Goal: Task Accomplishment & Management: Manage account settings

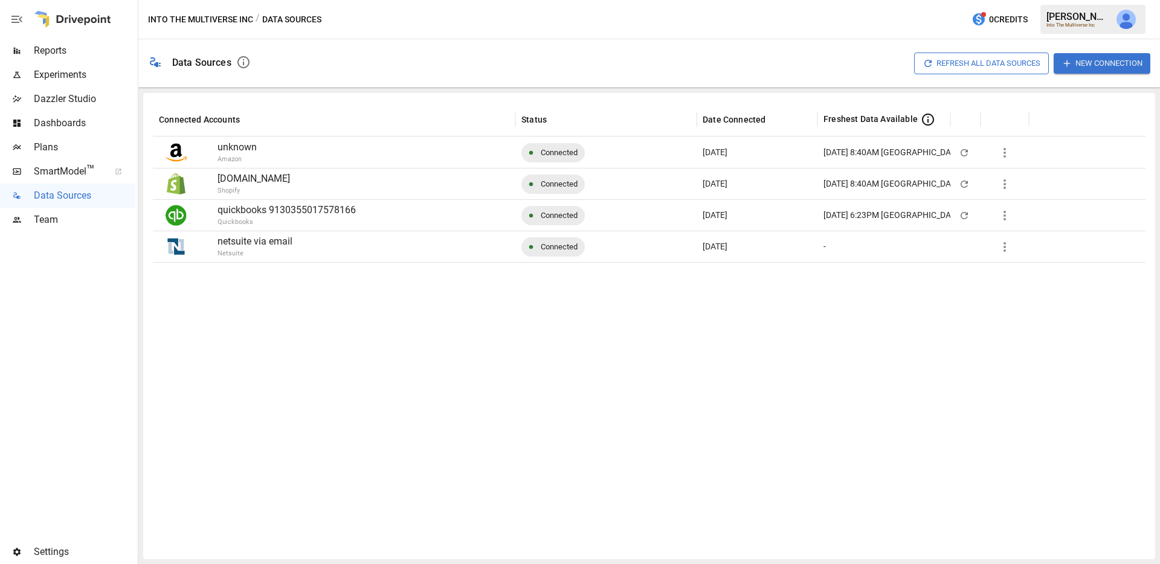
click at [62, 551] on span "Settings" at bounding box center [84, 552] width 101 height 14
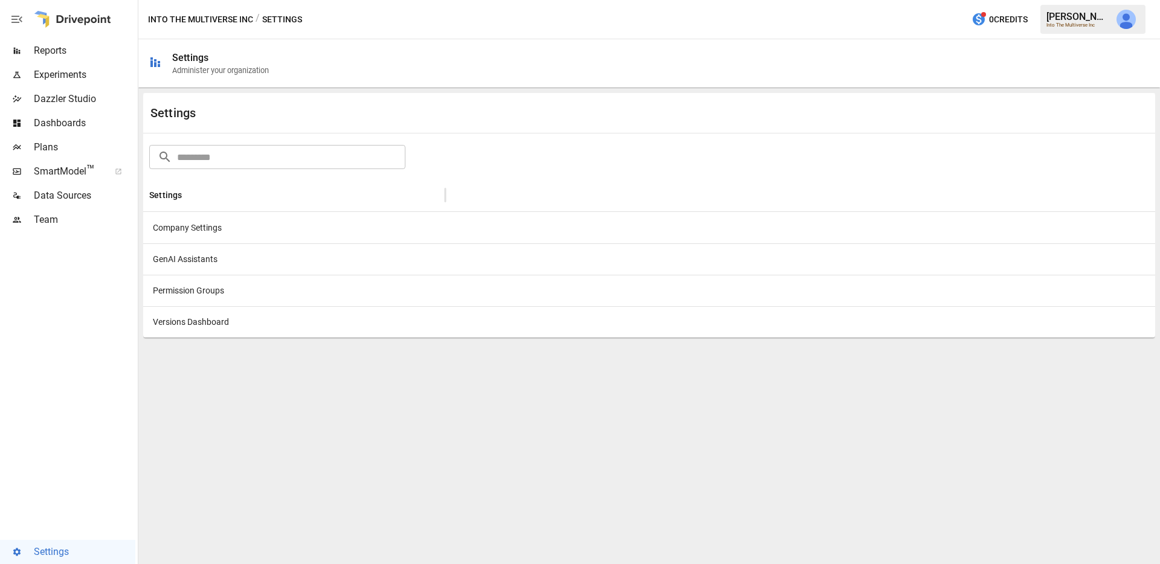
click at [243, 314] on div "Versions Dashboard" at bounding box center [294, 321] width 302 height 31
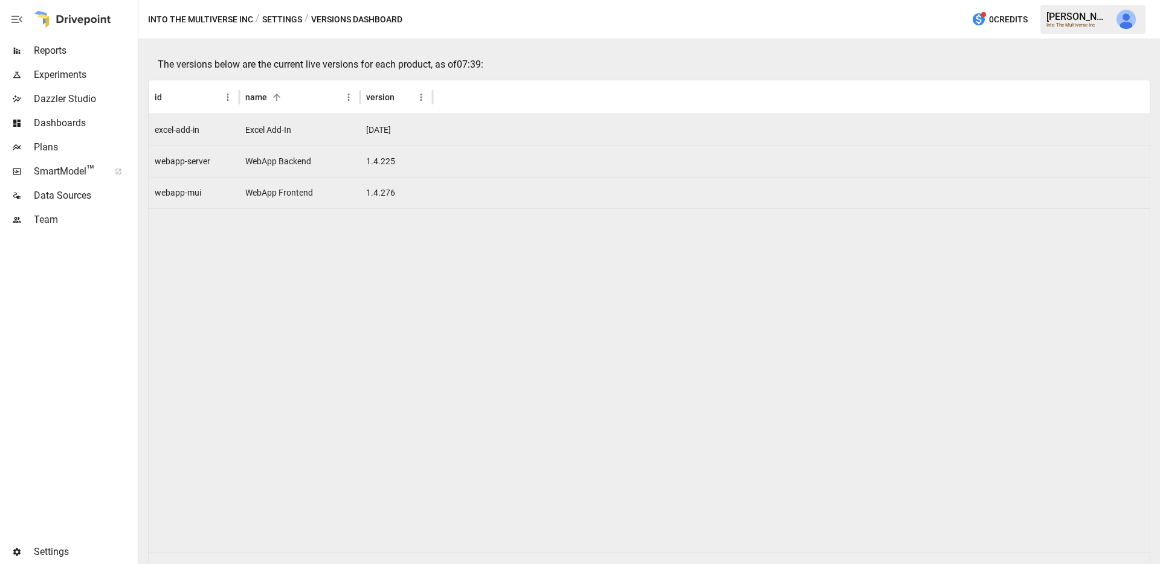
click at [34, 559] on div "Settings" at bounding box center [67, 552] width 135 height 24
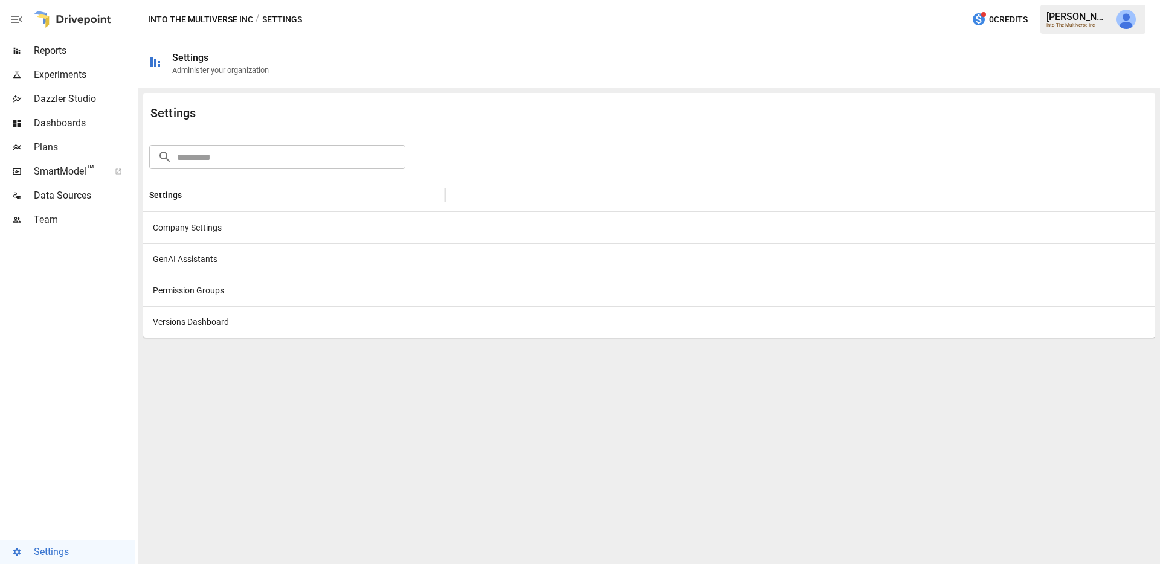
click at [198, 226] on div "Company Settings" at bounding box center [294, 227] width 302 height 31
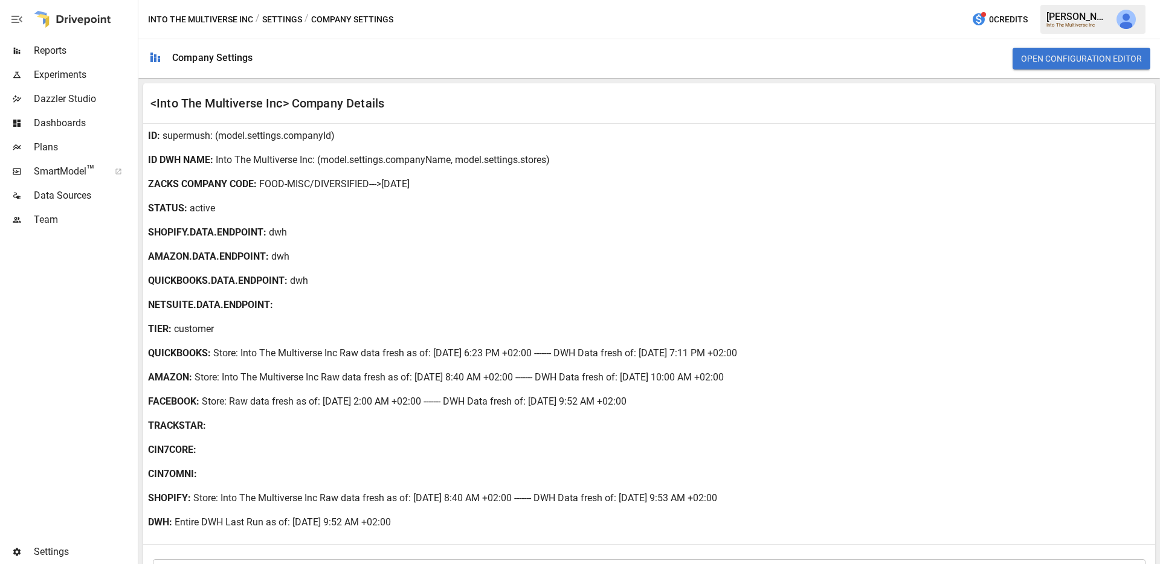
click at [66, 546] on span "Settings" at bounding box center [84, 552] width 101 height 14
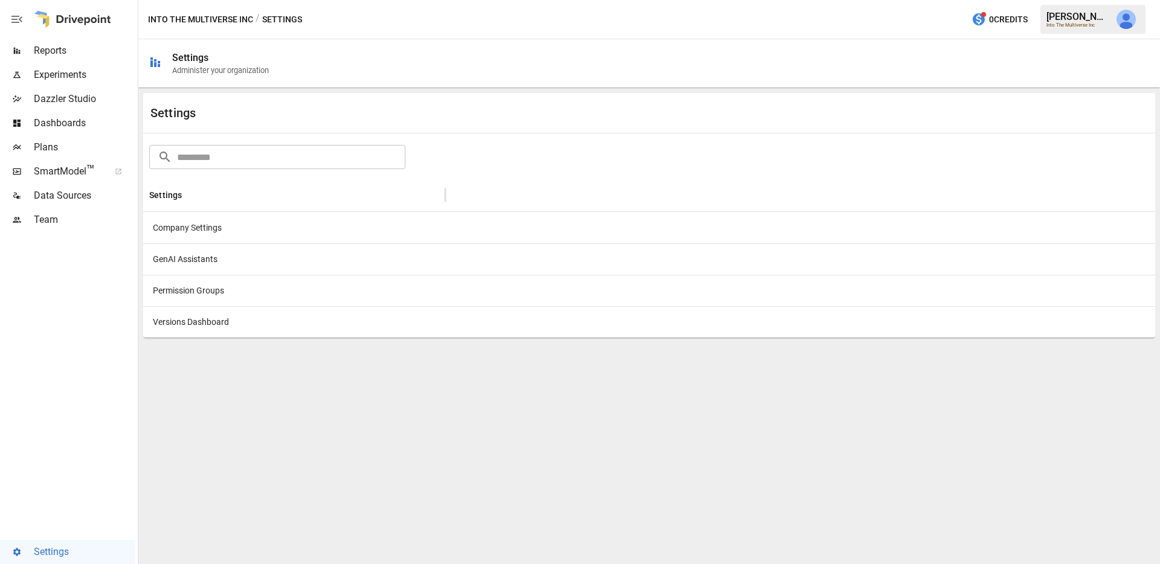
click at [185, 257] on div "GenAI Assistants" at bounding box center [294, 258] width 302 height 31
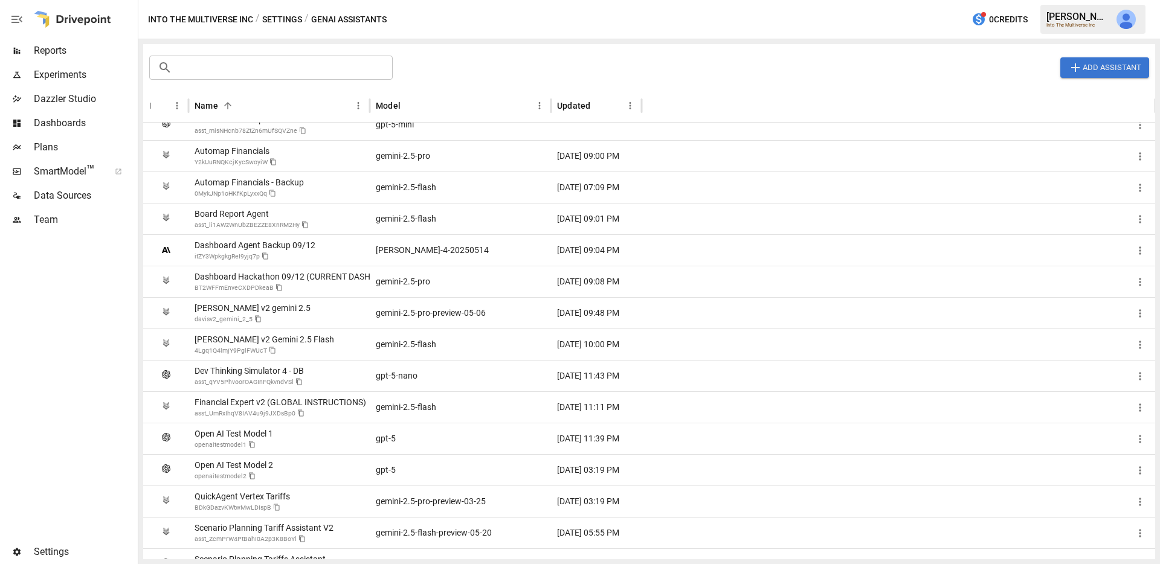
scroll to position [105, 0]
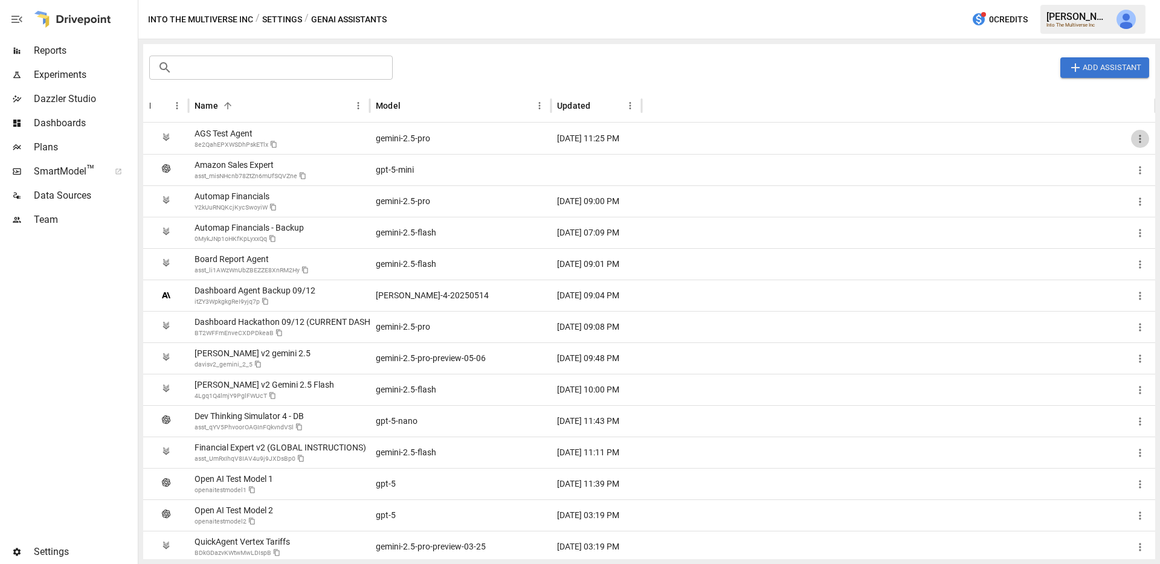
click at [1141, 139] on icon "button" at bounding box center [1140, 139] width 12 height 12
click at [246, 290] on div at bounding box center [580, 282] width 1160 height 564
click at [65, 560] on div "Settings" at bounding box center [67, 552] width 135 height 24
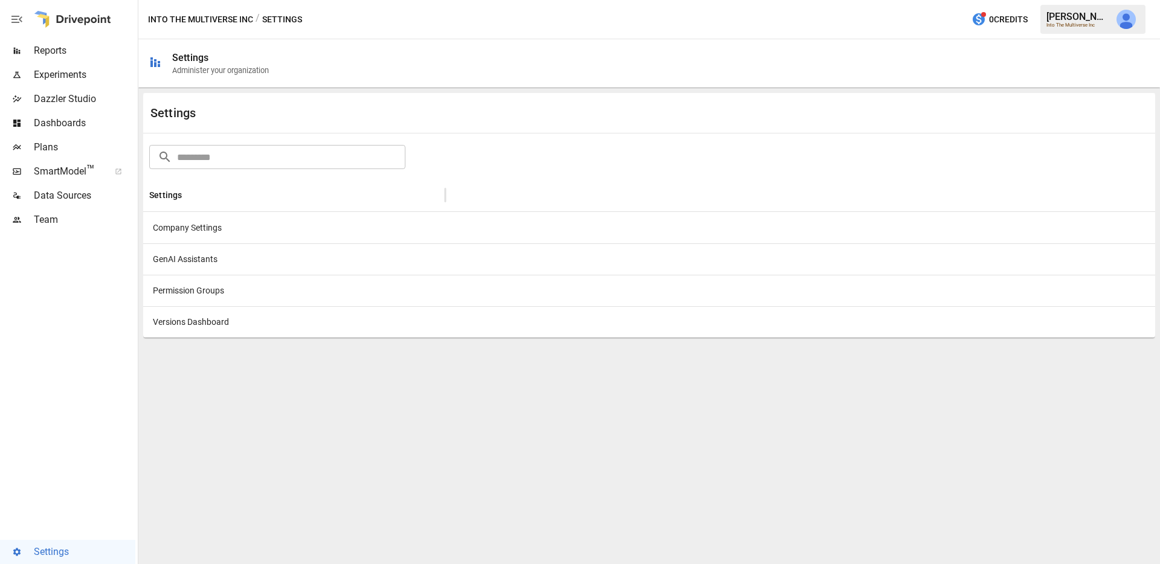
click at [195, 220] on div "Company Settings" at bounding box center [294, 227] width 302 height 31
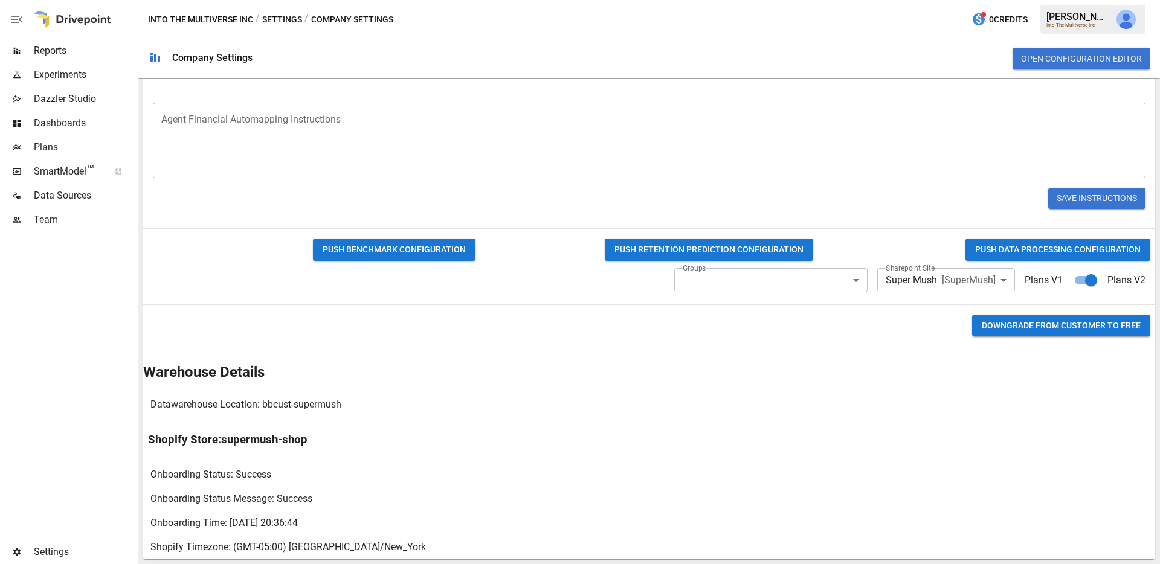
click at [1044, 245] on button "PUSH DATA PROCESSING CONFIGURATION" at bounding box center [1057, 250] width 185 height 22
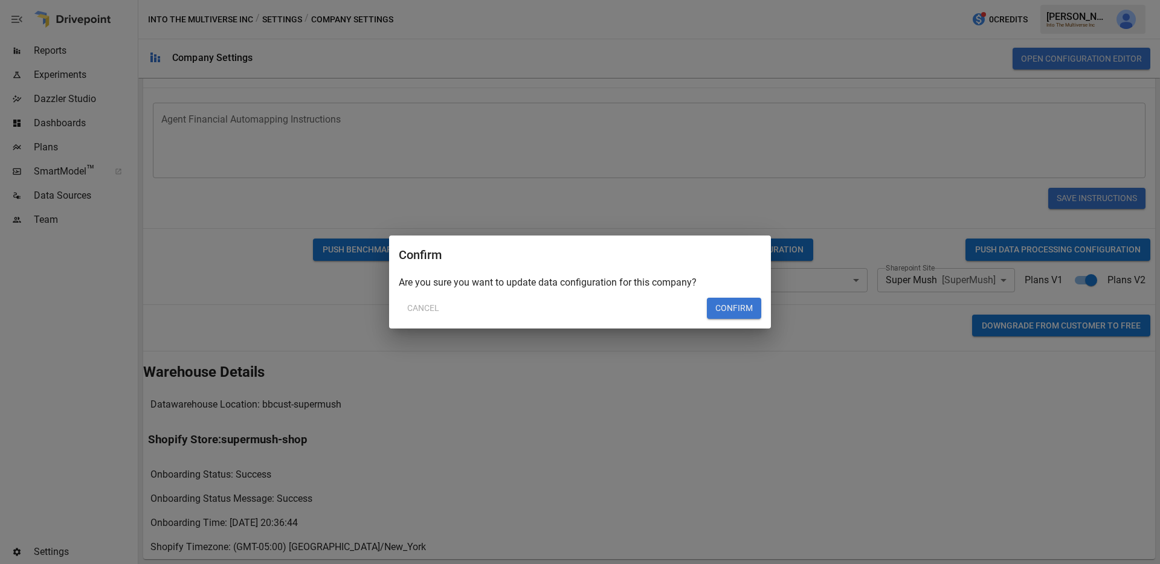
click at [742, 305] on button "Confirm" at bounding box center [734, 309] width 54 height 22
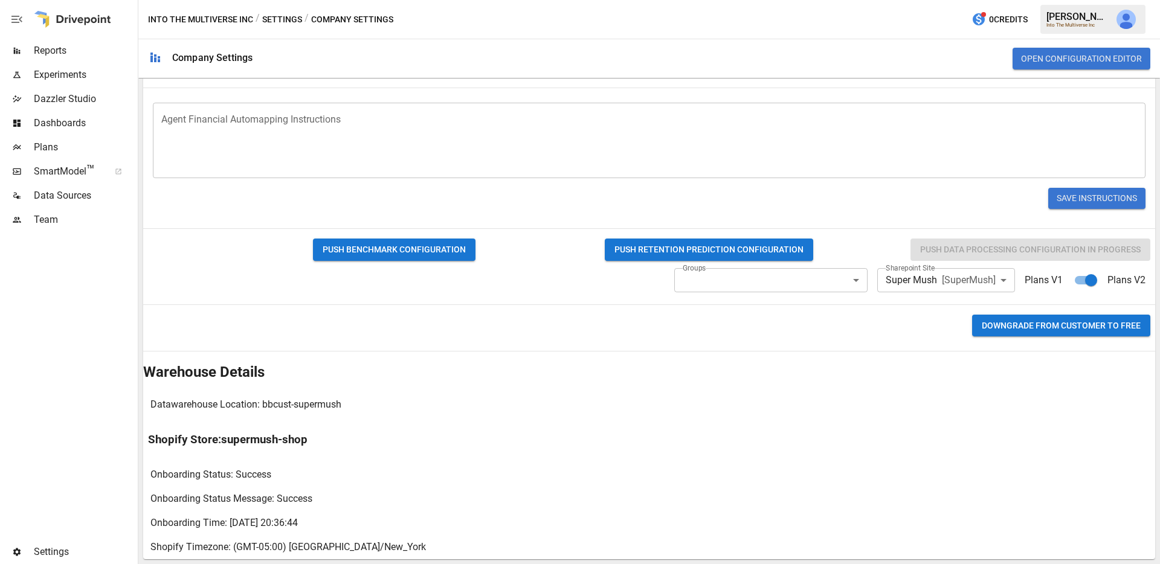
click at [823, 53] on div "Open Configuration Editor" at bounding box center [706, 58] width 888 height 39
